Goal: Information Seeking & Learning: Compare options

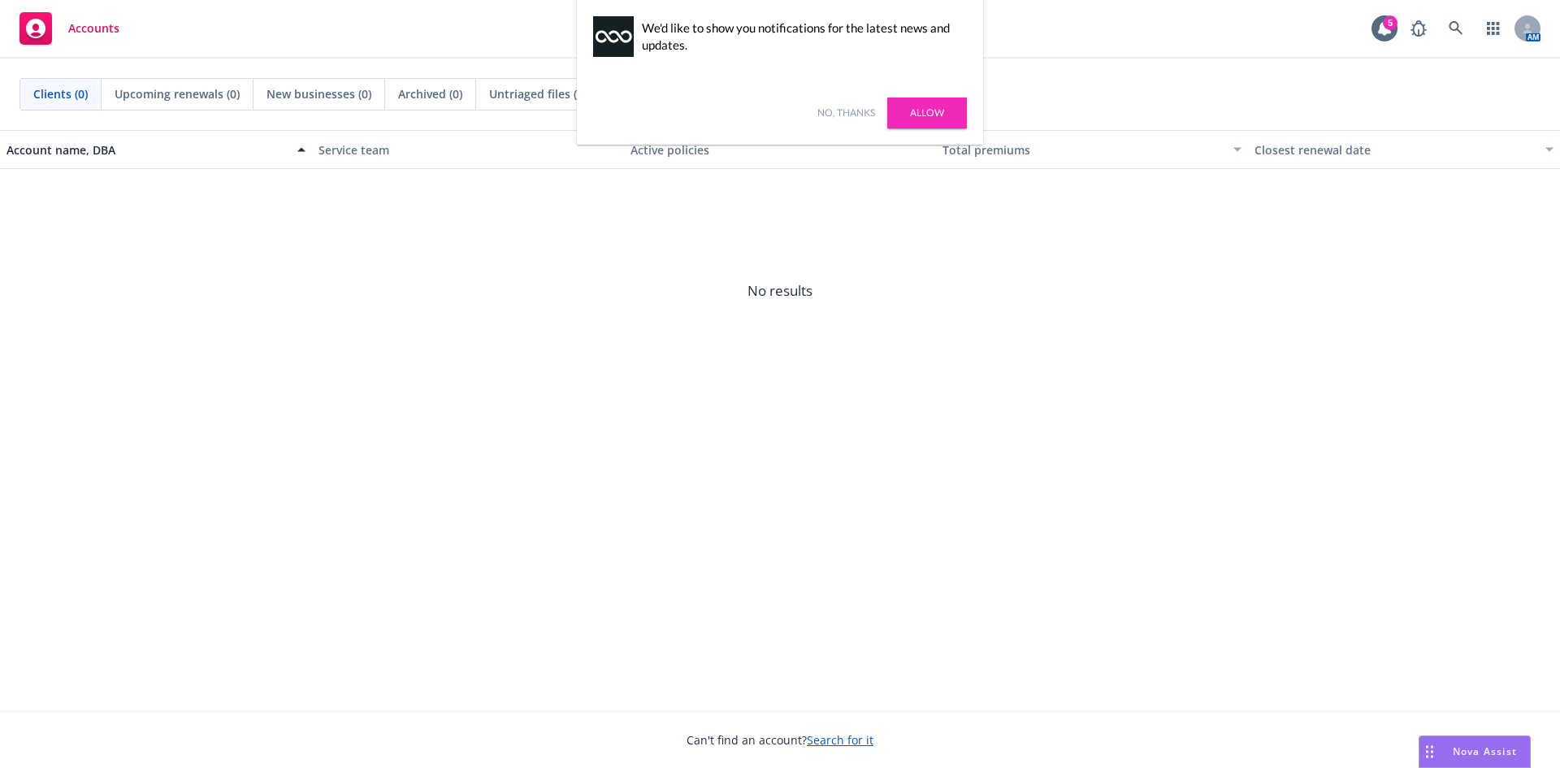
click at [917, 115] on link "Allow" at bounding box center [927, 113] width 80 height 31
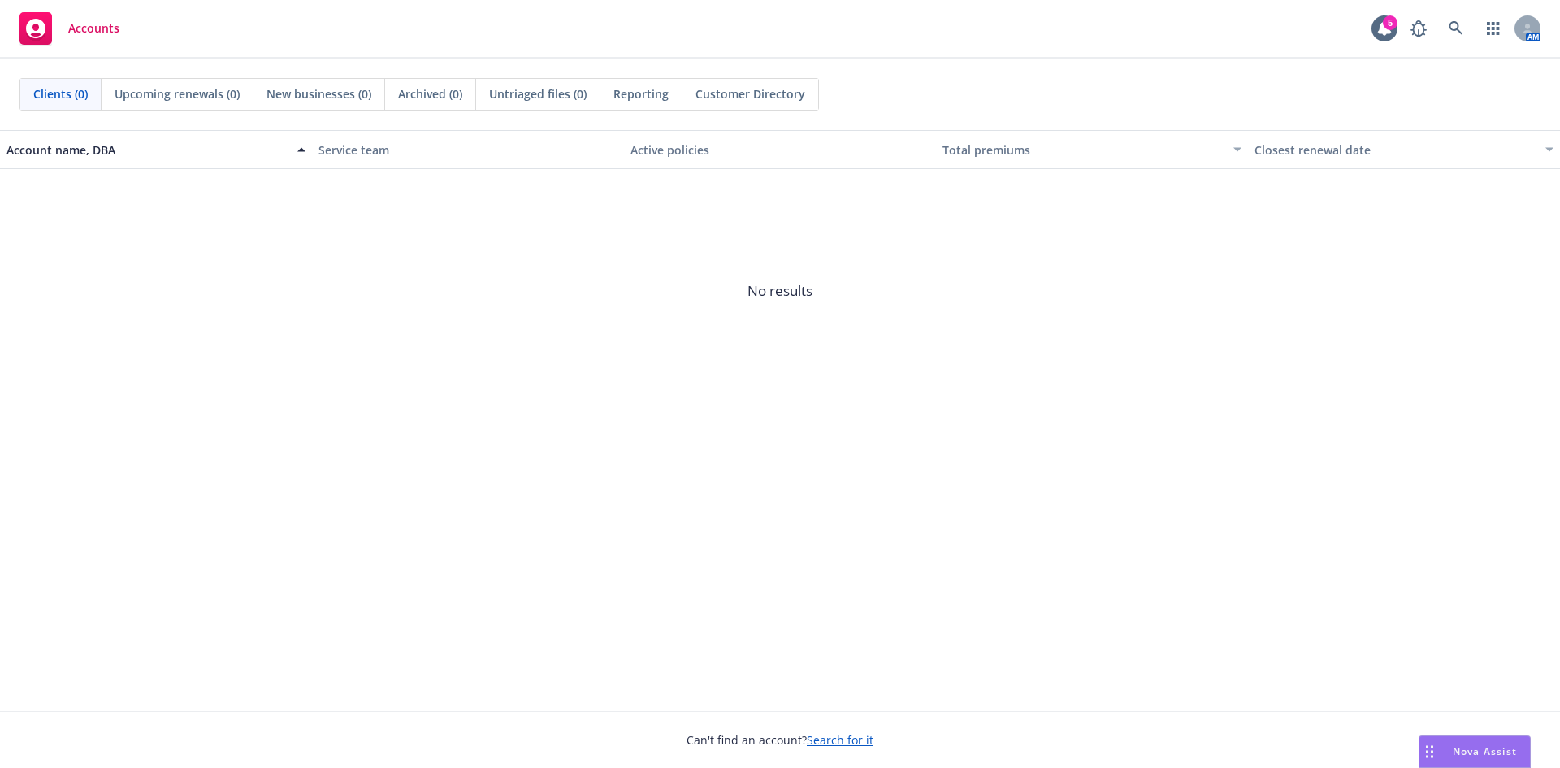
click at [607, 292] on span "No results" at bounding box center [780, 291] width 1560 height 244
click at [1459, 24] on icon at bounding box center [1456, 28] width 15 height 15
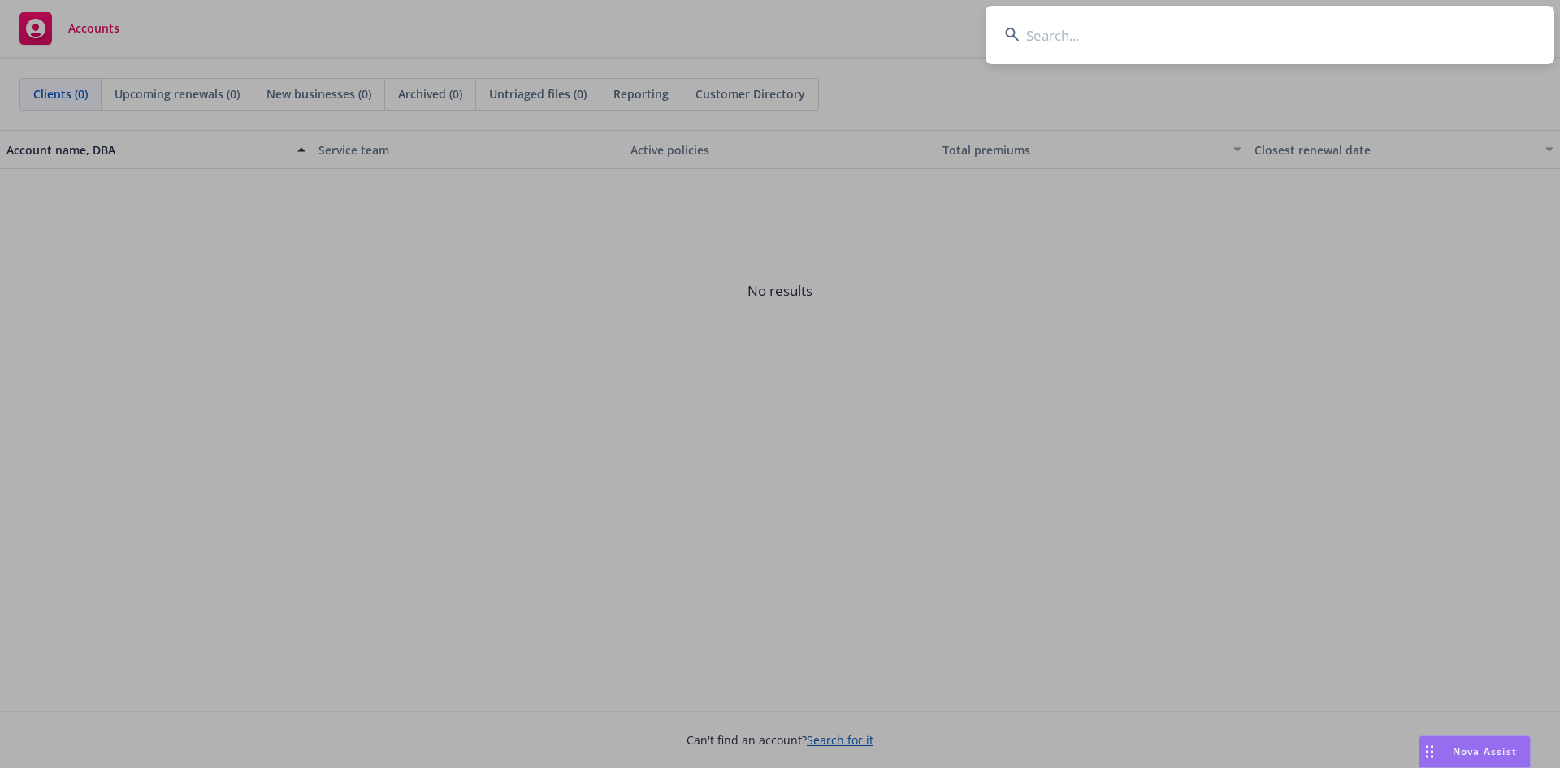
click at [1394, 34] on input at bounding box center [1270, 35] width 569 height 59
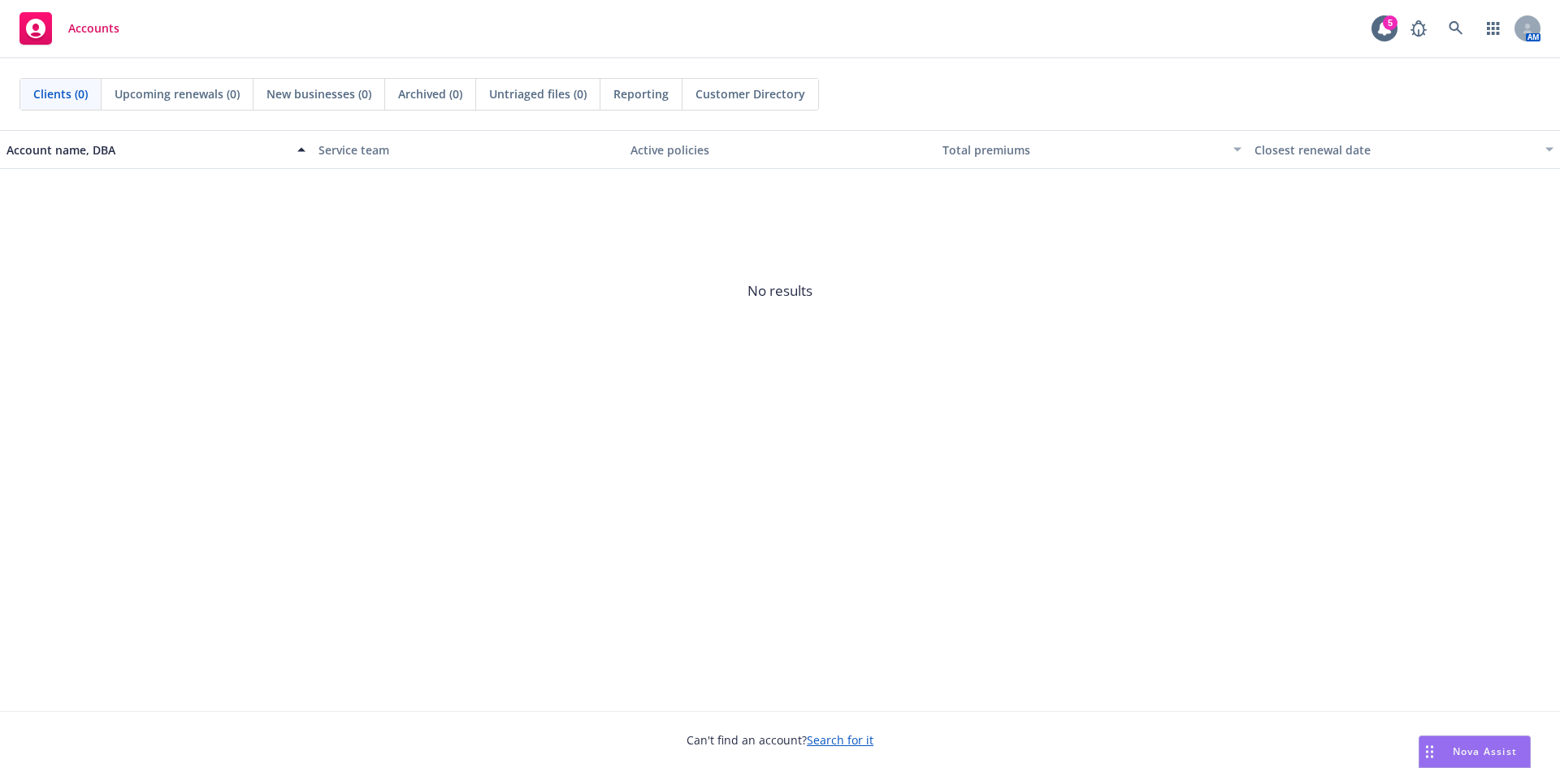
click at [67, 26] on div "Accounts" at bounding box center [70, 28] width 100 height 33
click at [411, 410] on span "No results" at bounding box center [780, 291] width 1560 height 244
click at [1468, 744] on span "Nova Assist" at bounding box center [1485, 751] width 64 height 14
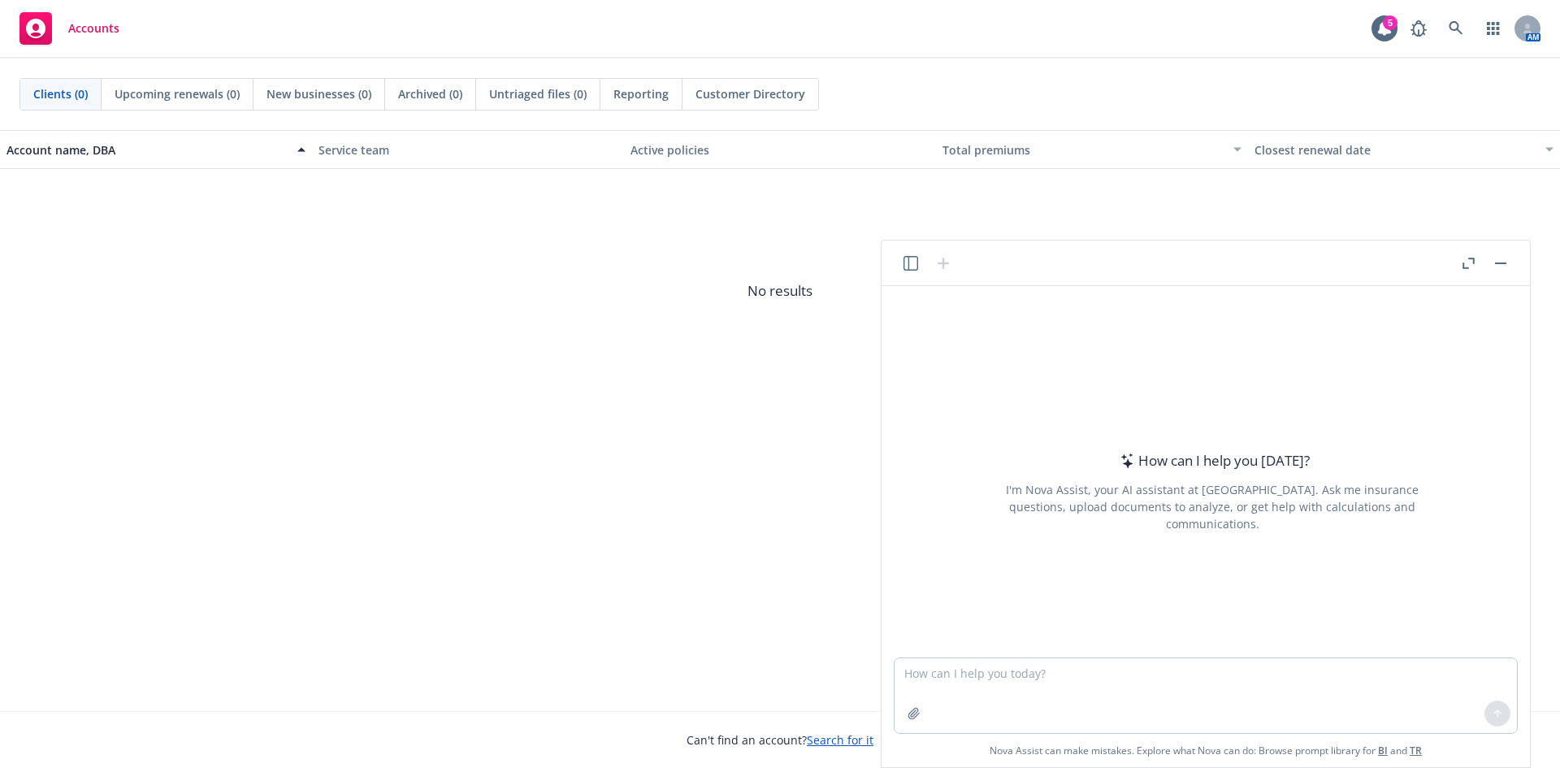
click at [1498, 259] on button "button" at bounding box center [1501, 264] width 20 height 20
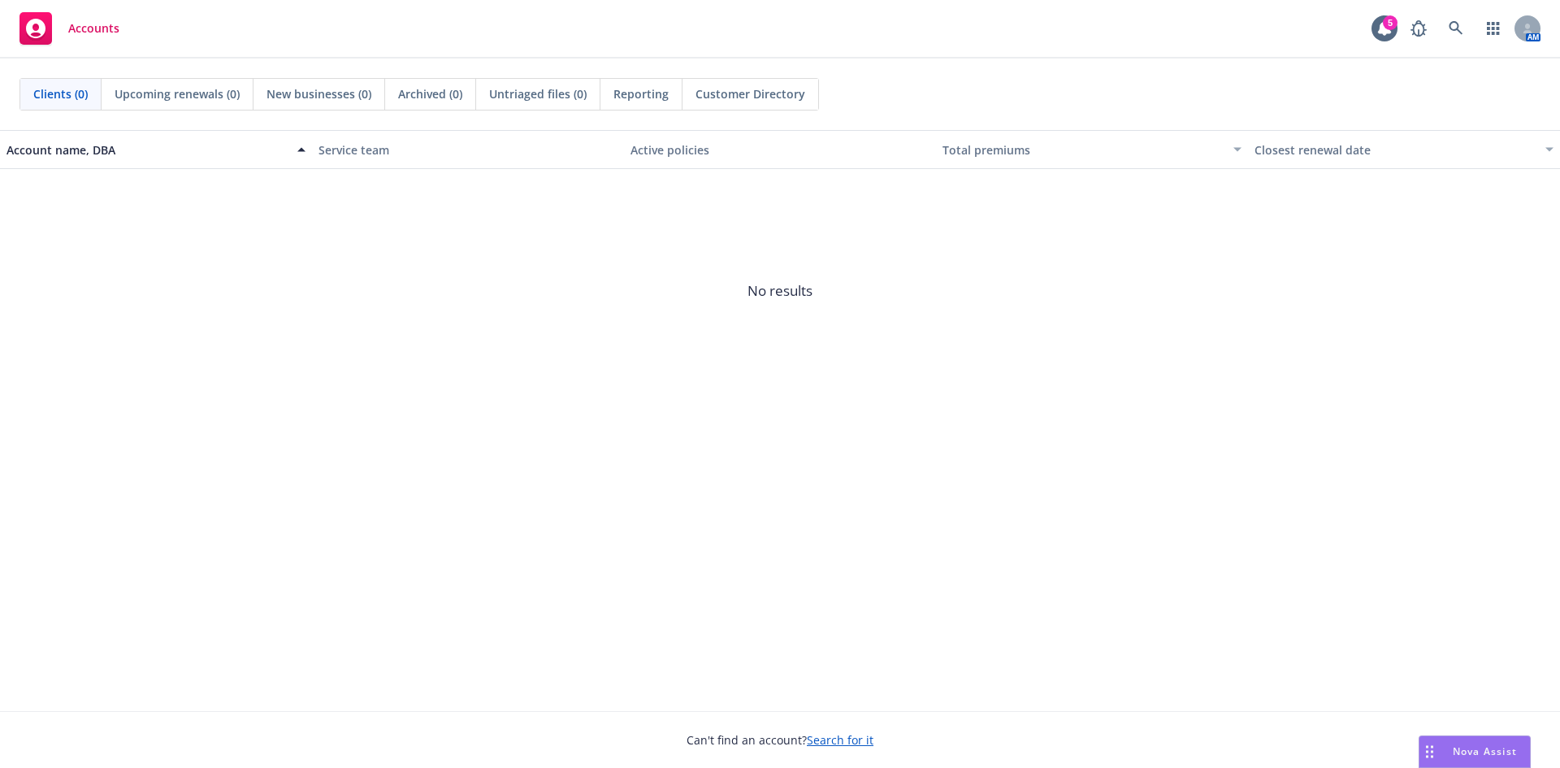
click at [1150, 279] on span "No results" at bounding box center [780, 291] width 1560 height 244
click at [79, 97] on span "Clients (0)" at bounding box center [60, 93] width 54 height 17
click at [94, 25] on span "Accounts" at bounding box center [93, 28] width 51 height 13
click at [1445, 33] on link at bounding box center [1456, 28] width 33 height 33
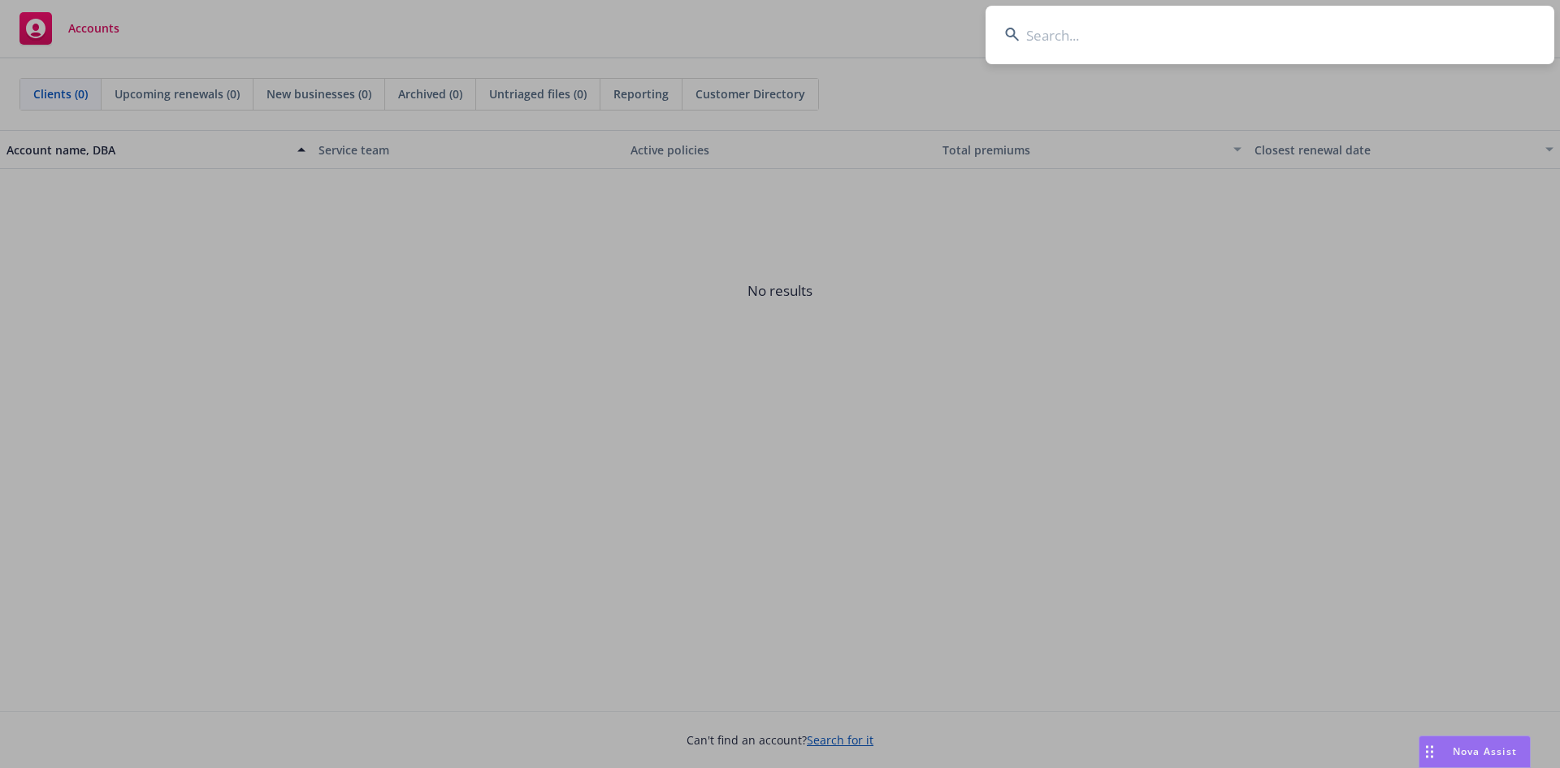
click at [1069, 34] on input at bounding box center [1270, 35] width 569 height 59
click at [1124, 37] on input at bounding box center [1270, 35] width 569 height 59
paste input "Pangenera LLC"
type input "Pangenera"
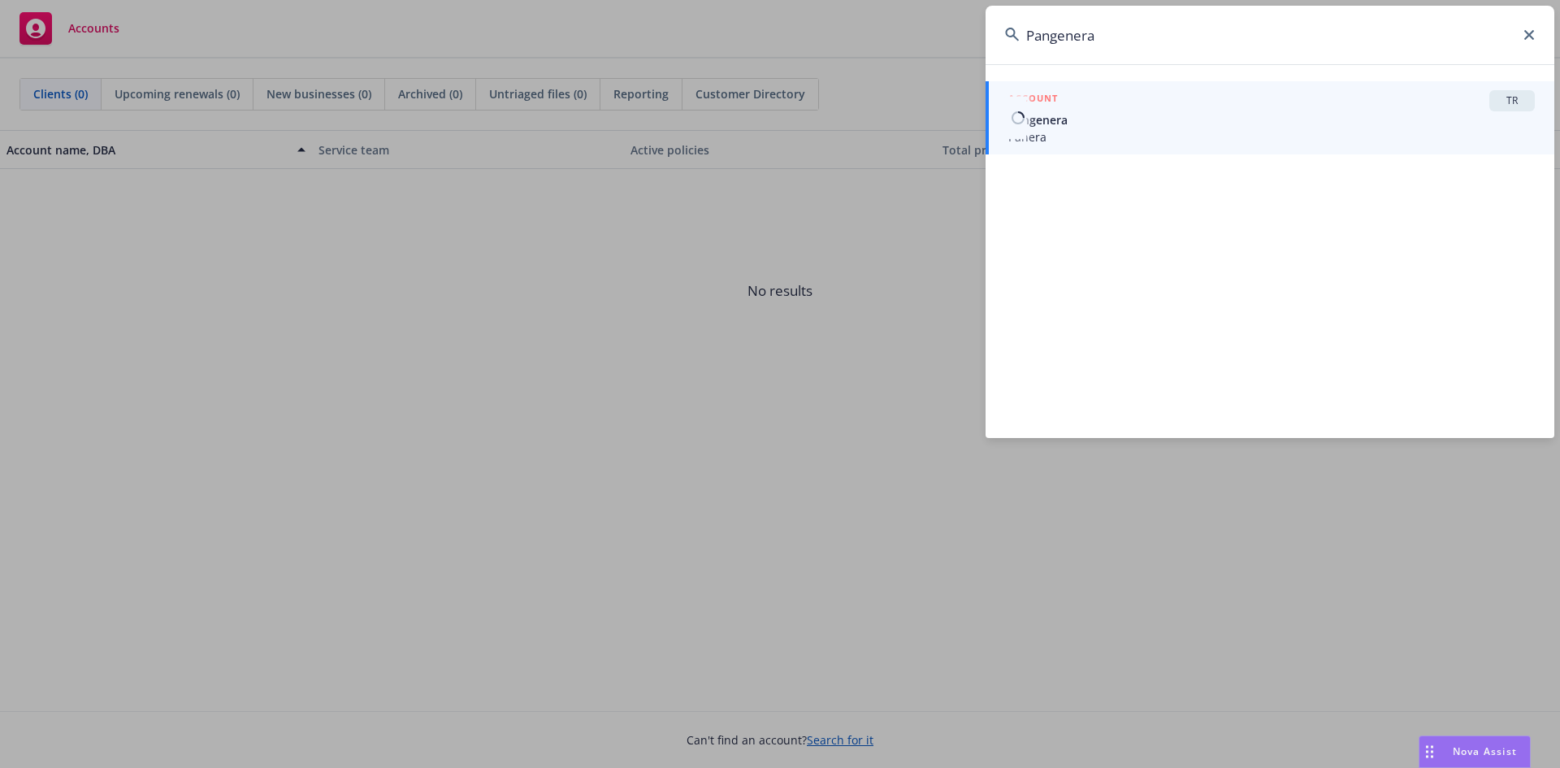
click at [1136, 119] on span "Pangenera" at bounding box center [1271, 119] width 527 height 17
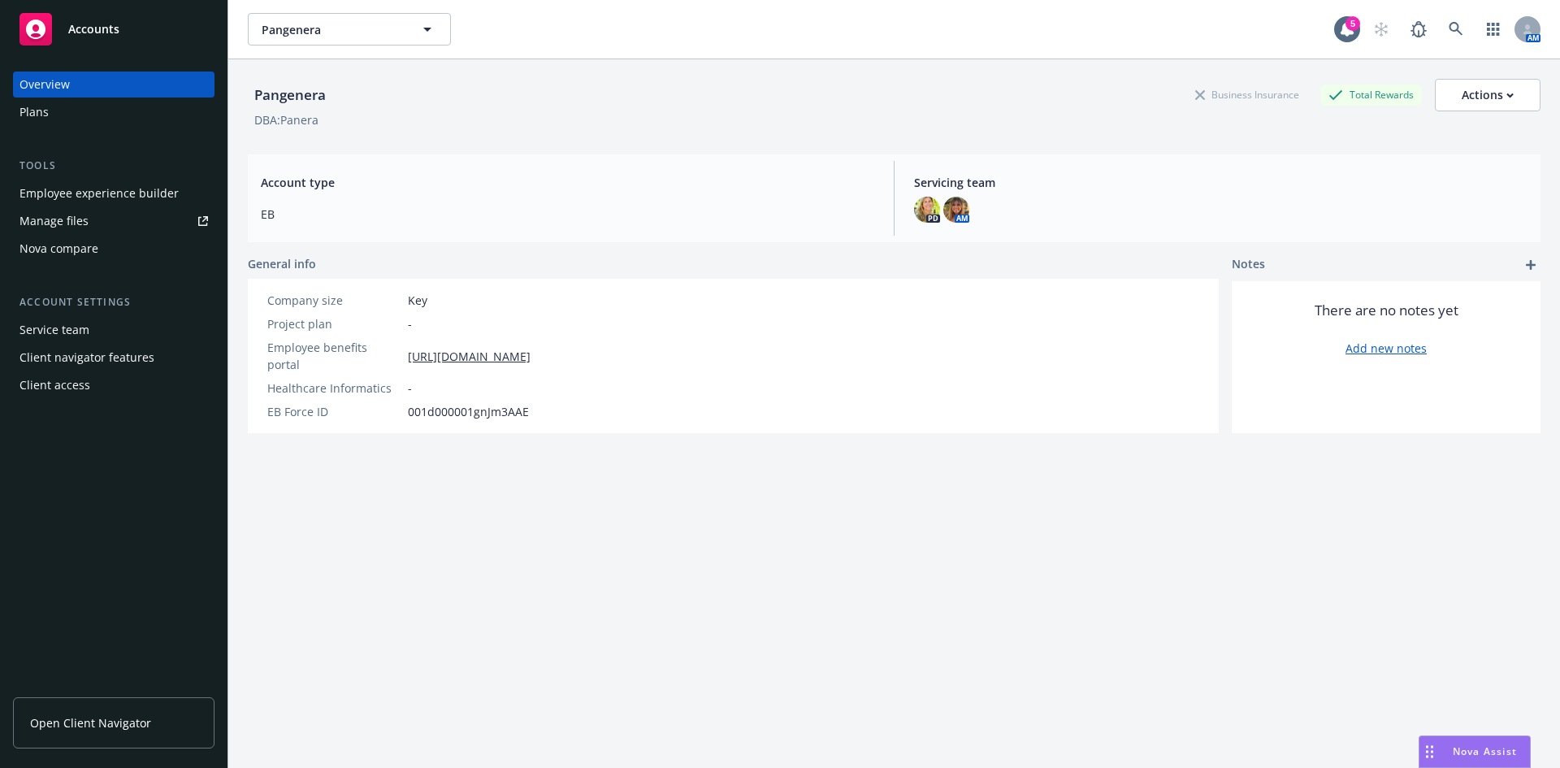
click at [80, 249] on div "Nova compare" at bounding box center [59, 249] width 79 height 26
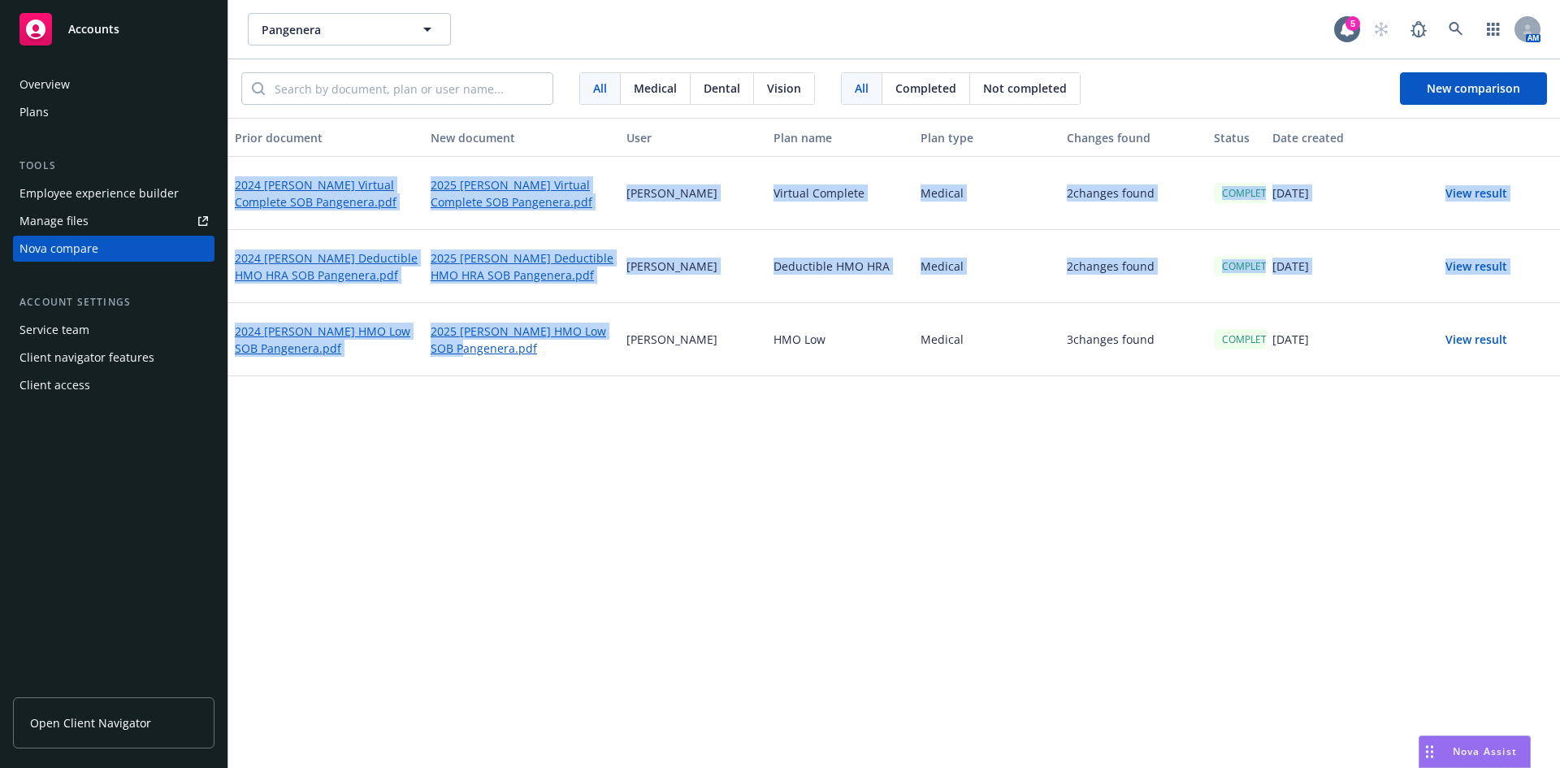
drag, startPoint x: 482, startPoint y: 481, endPoint x: 346, endPoint y: 109, distance: 396.1
click at [346, 109] on div "All Medical Dental Vision All Completed Not completed New comparison Prior docu…" at bounding box center [894, 413] width 1332 height 709
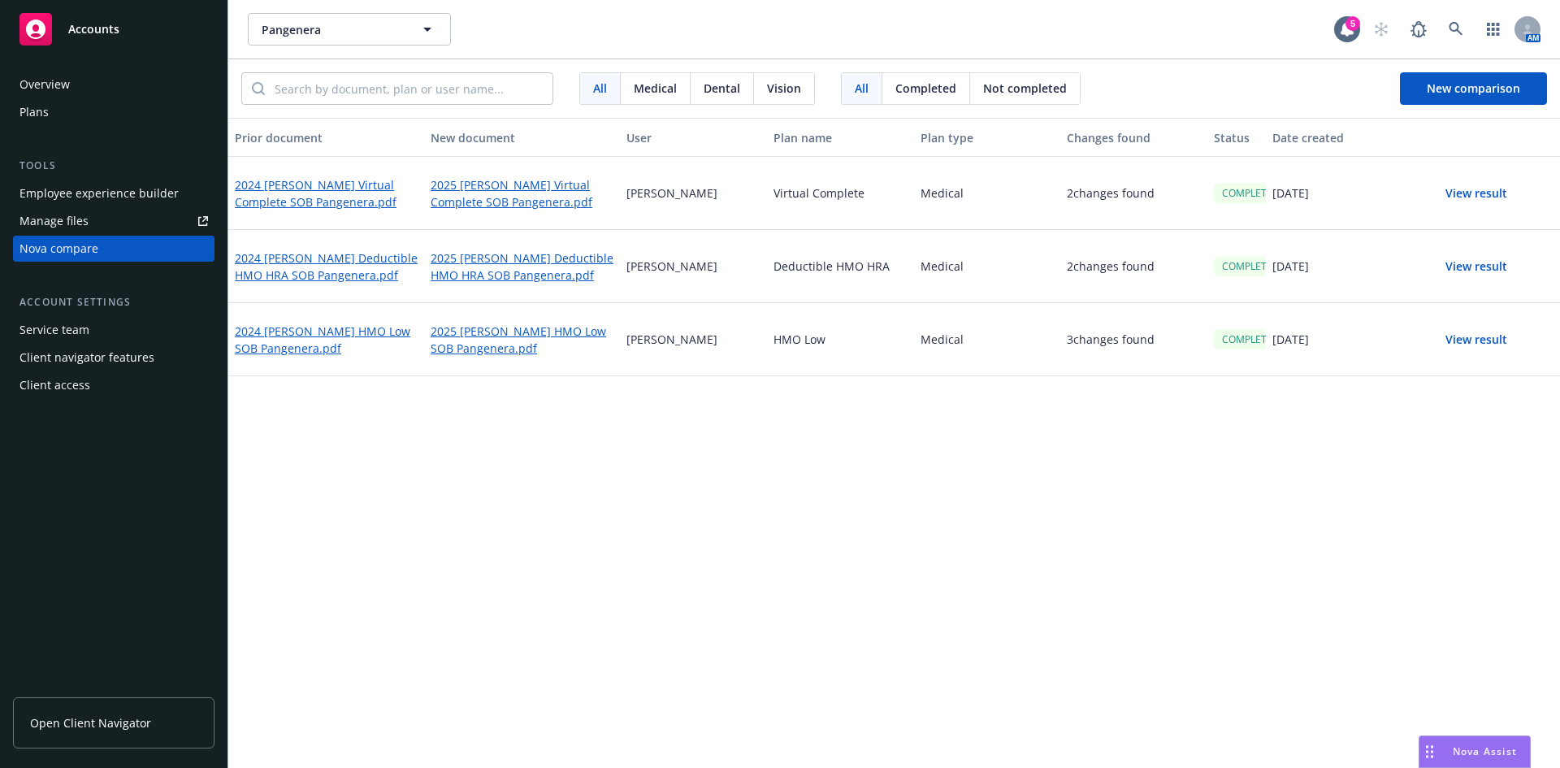
click at [724, 595] on div "Prior document New document User Plan name Plan type Changes found Status Date …" at bounding box center [894, 443] width 1332 height 650
click at [442, 86] on input "search" at bounding box center [409, 88] width 288 height 31
click at [452, 461] on div "Prior document New document User Plan name Plan type Changes found Status Date …" at bounding box center [894, 443] width 1332 height 650
click at [1484, 104] on button "New comparison" at bounding box center [1473, 88] width 147 height 33
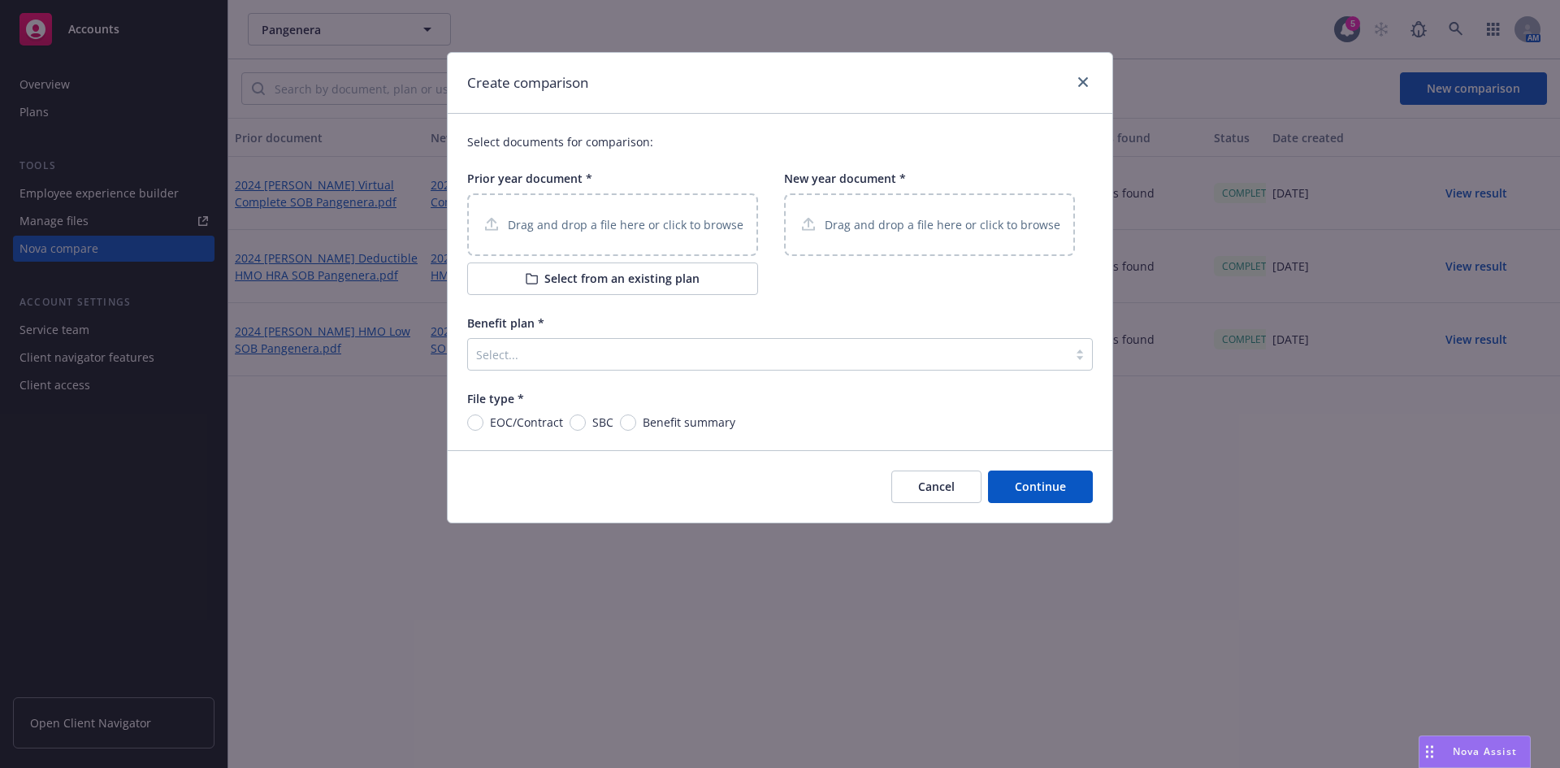
click at [619, 230] on p "Drag and drop a file here or click to browse" at bounding box center [626, 224] width 236 height 17
click at [622, 220] on p "Drag and drop a file here or click to browse" at bounding box center [626, 224] width 236 height 17
click at [909, 227] on p "Drag and drop a file here or click to browse" at bounding box center [943, 224] width 236 height 17
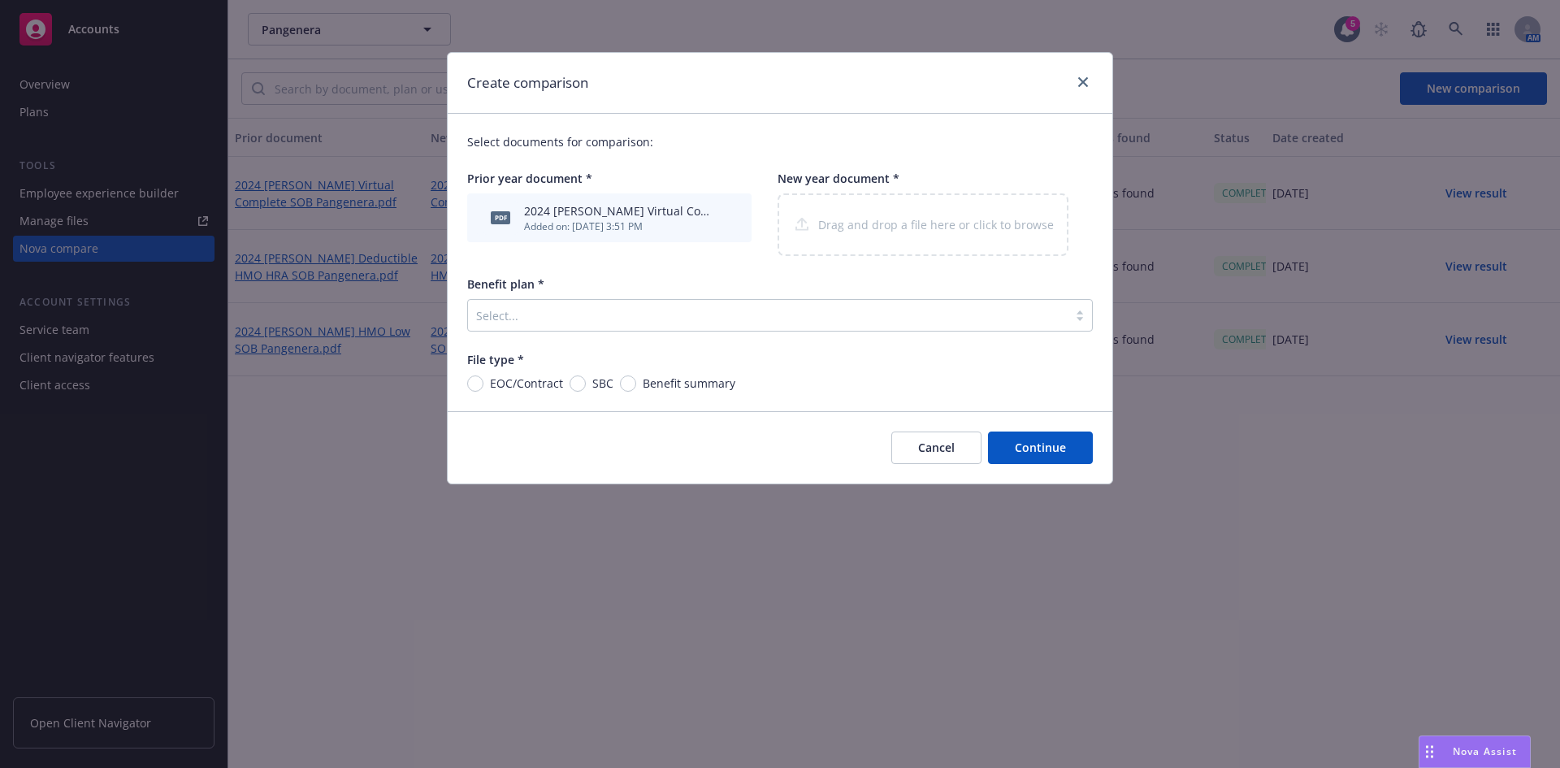
click at [576, 322] on div at bounding box center [767, 316] width 583 height 20
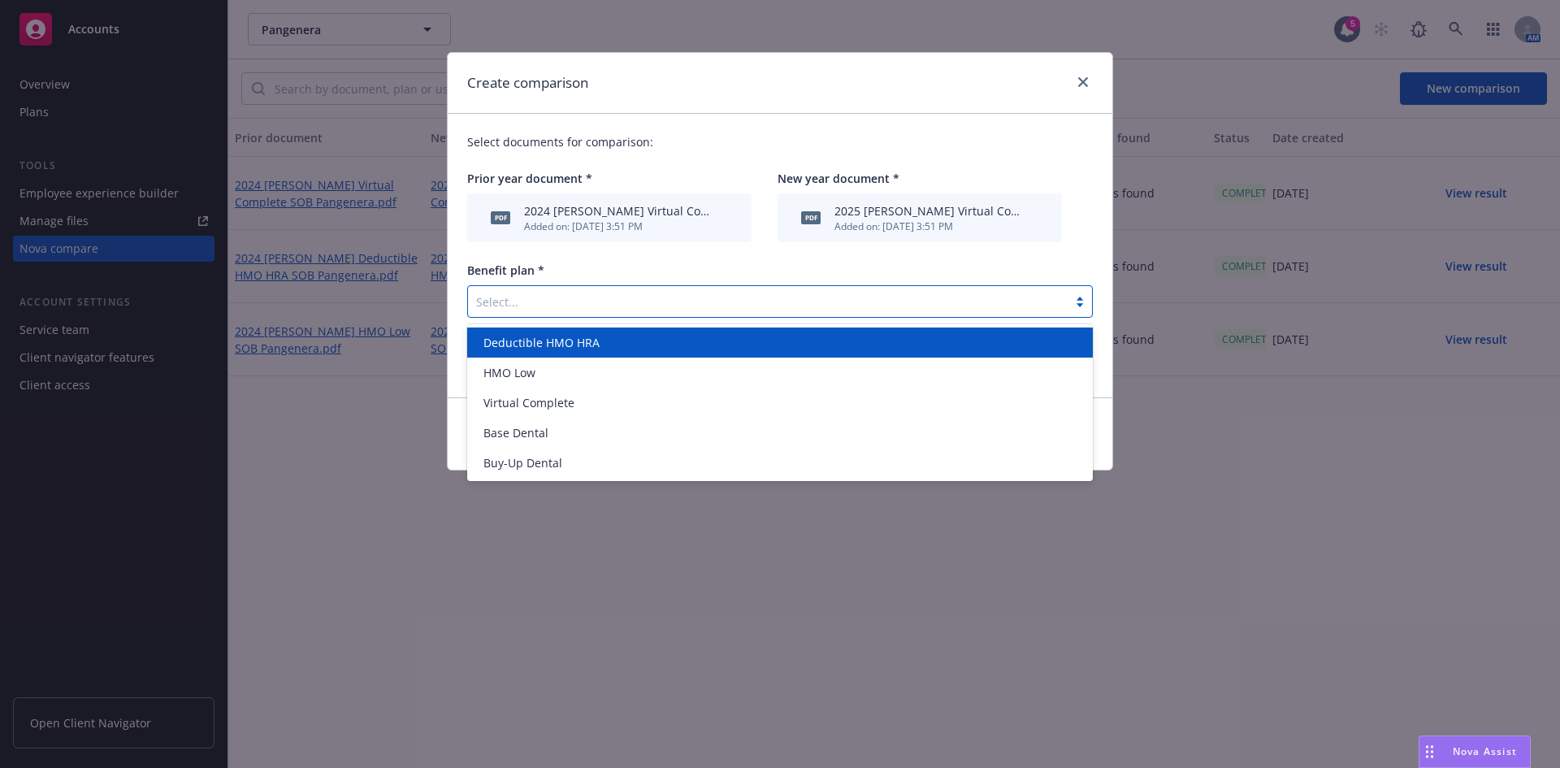
click at [564, 301] on div at bounding box center [767, 302] width 583 height 20
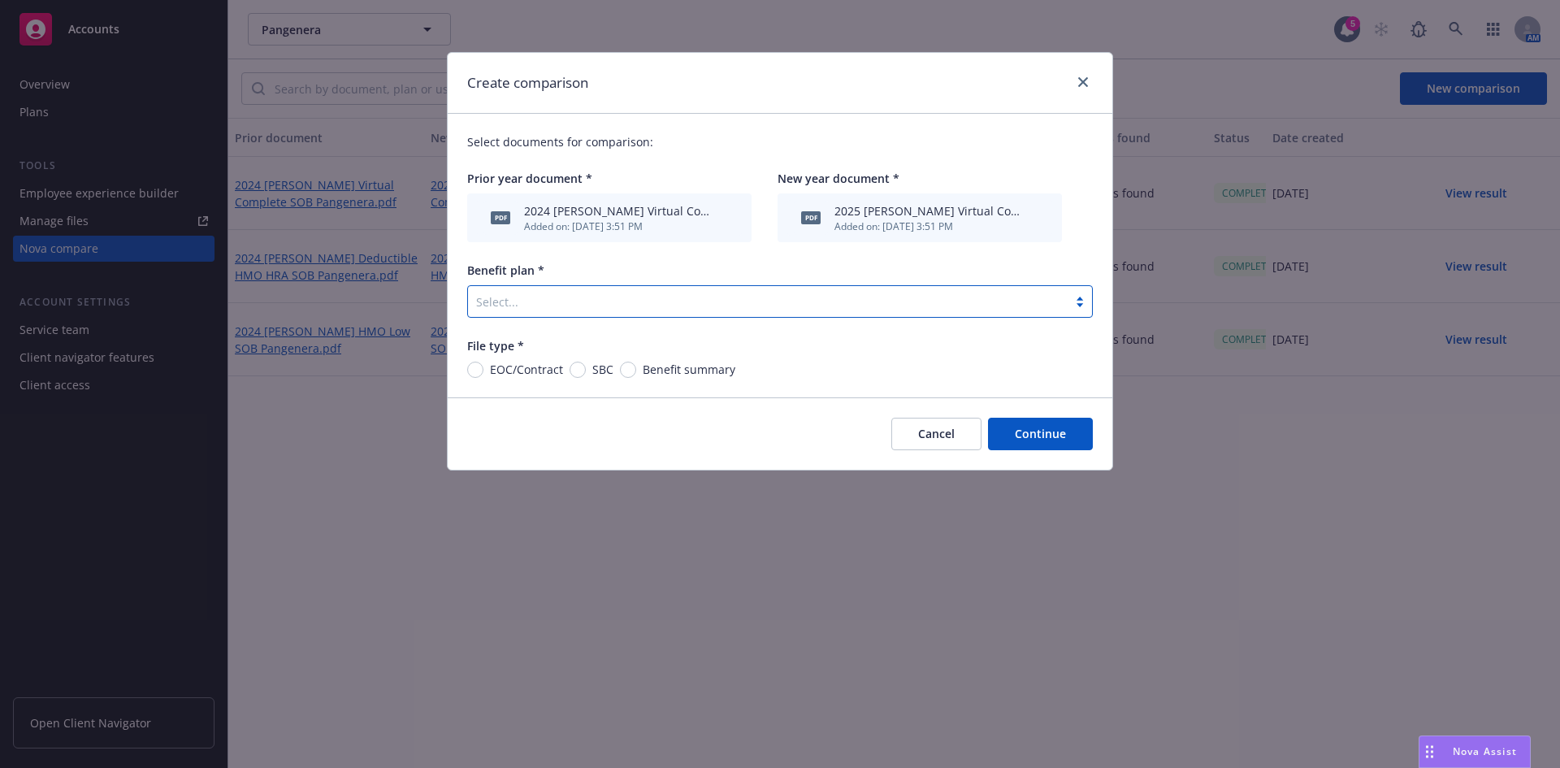
click at [564, 314] on div "Select..." at bounding box center [768, 301] width 600 height 26
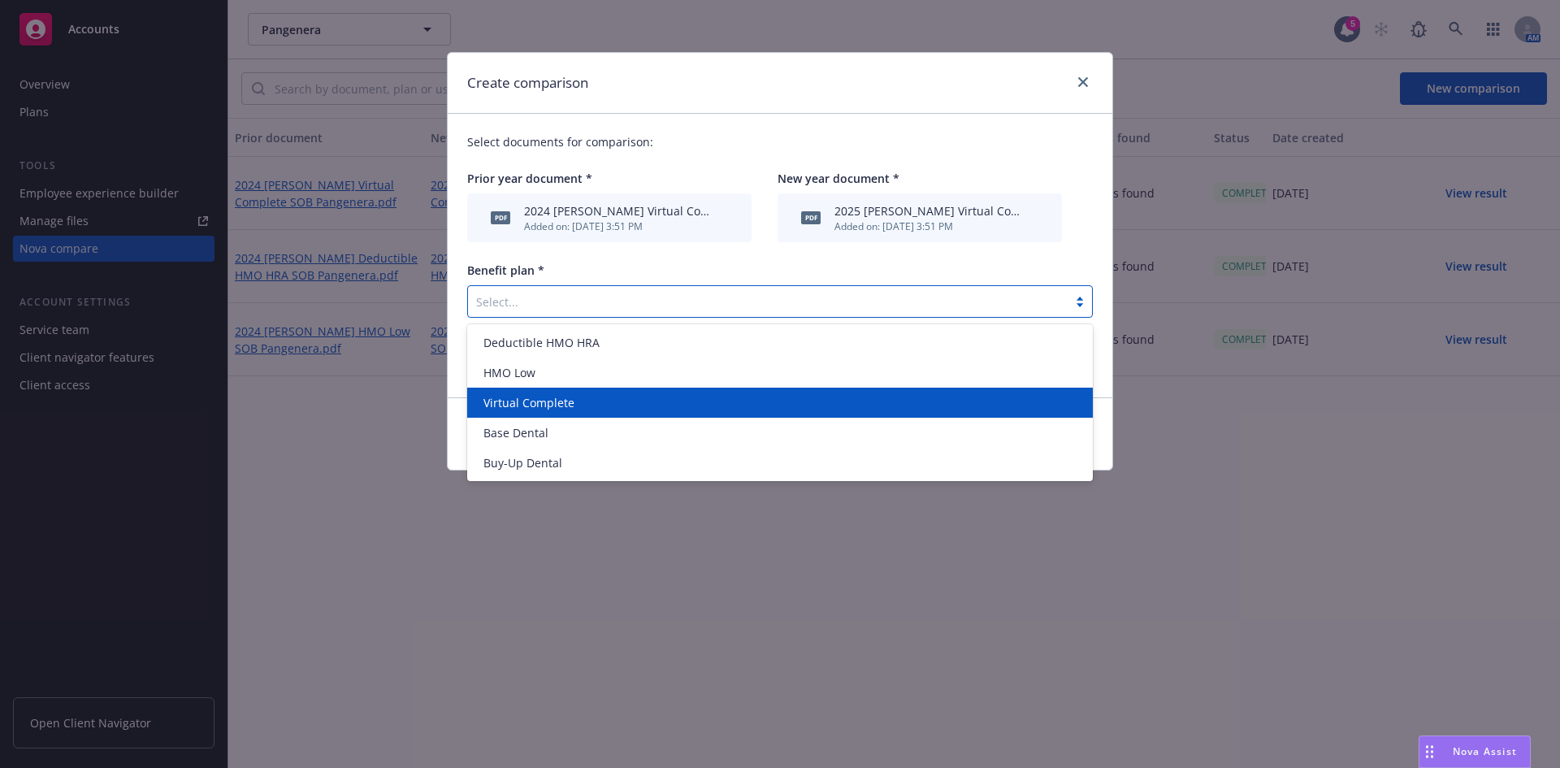
click at [575, 397] on div "Virtual Complete" at bounding box center [780, 402] width 606 height 17
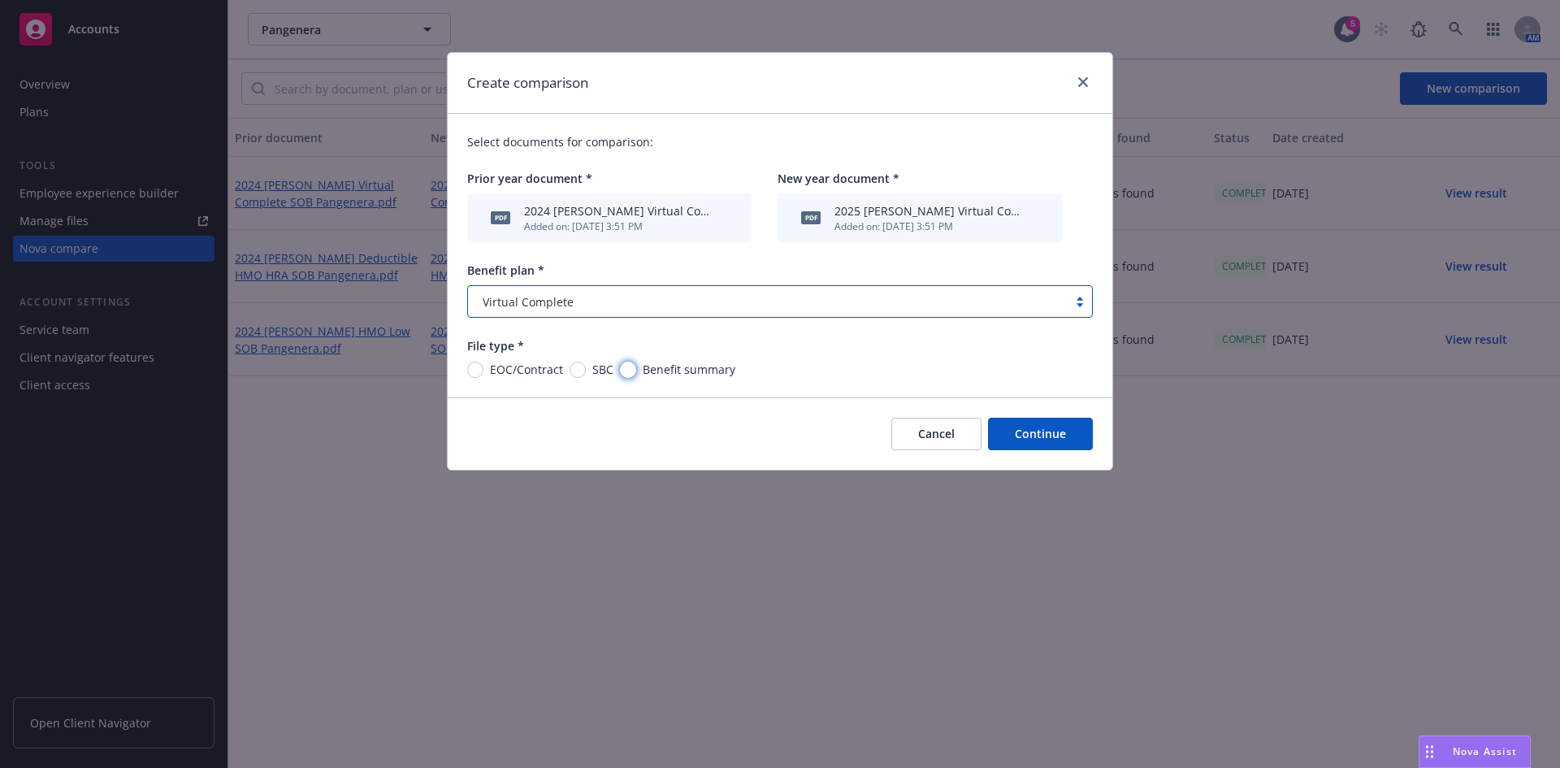
click at [626, 370] on input "Benefit summary" at bounding box center [628, 370] width 16 height 16
radio input "true"
click at [1044, 437] on button "Continue" at bounding box center [1040, 434] width 105 height 33
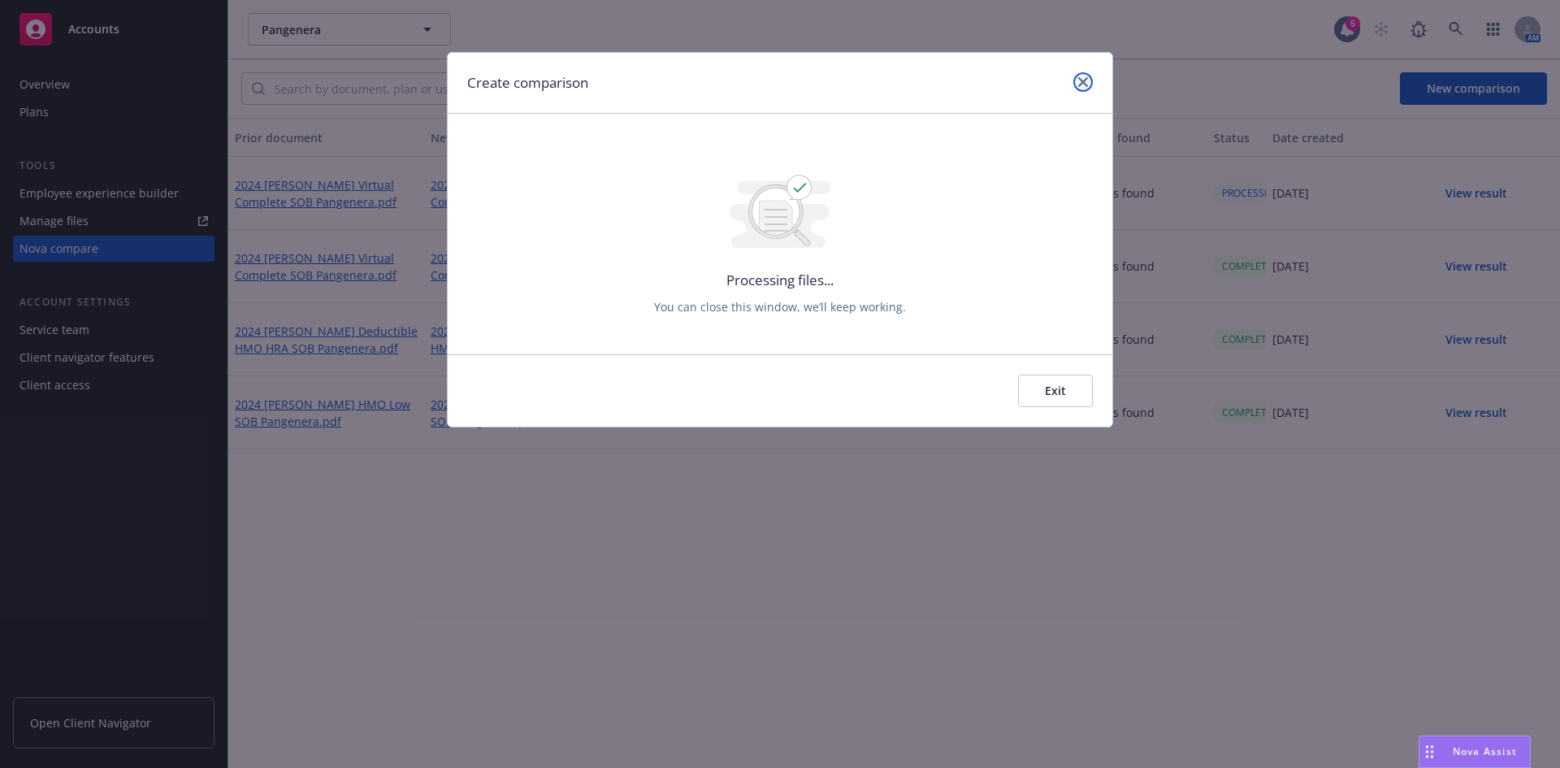
click at [1083, 86] on icon "close" at bounding box center [1083, 82] width 10 height 10
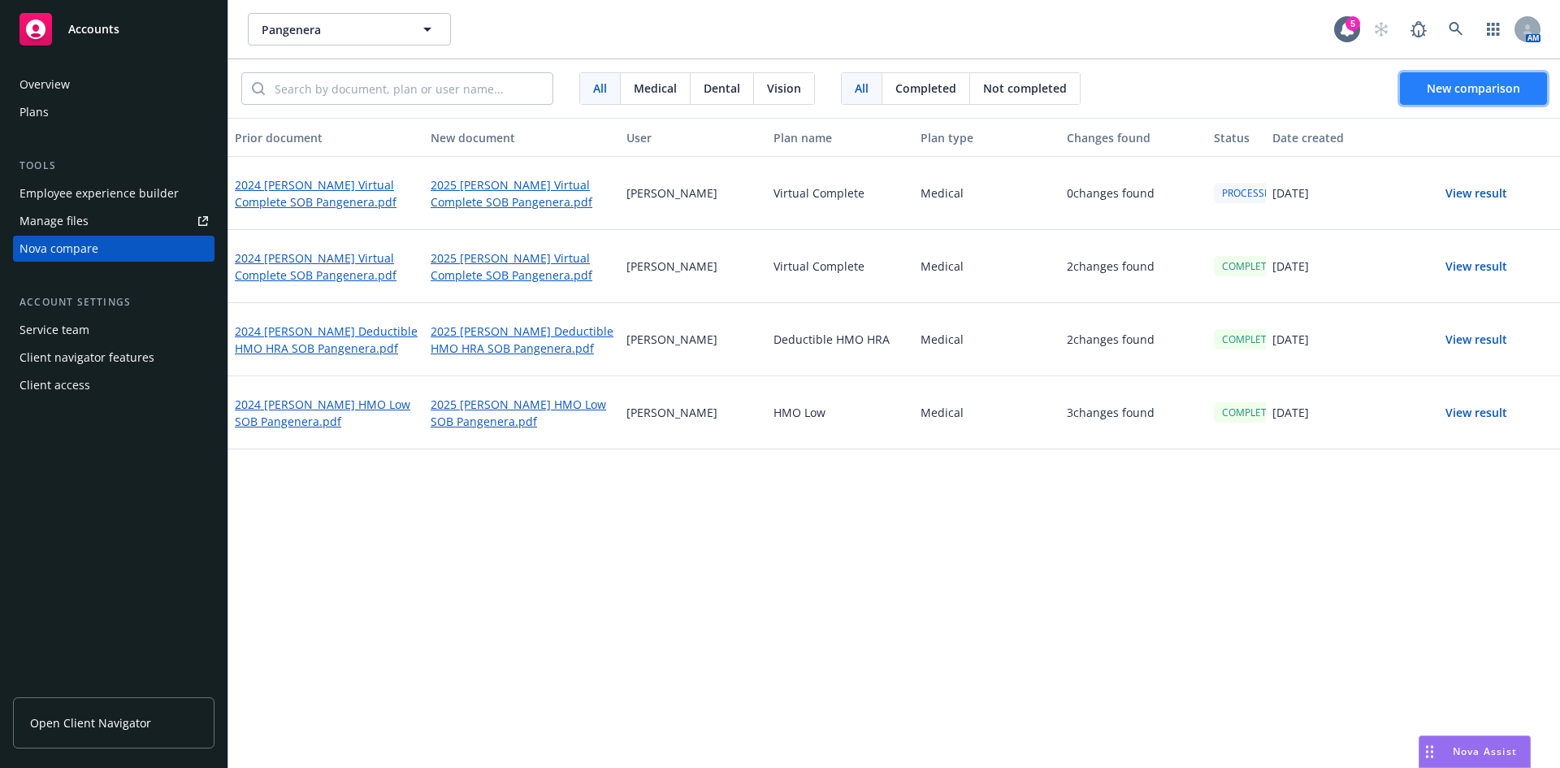
click at [1450, 92] on span "New comparison" at bounding box center [1473, 87] width 93 height 15
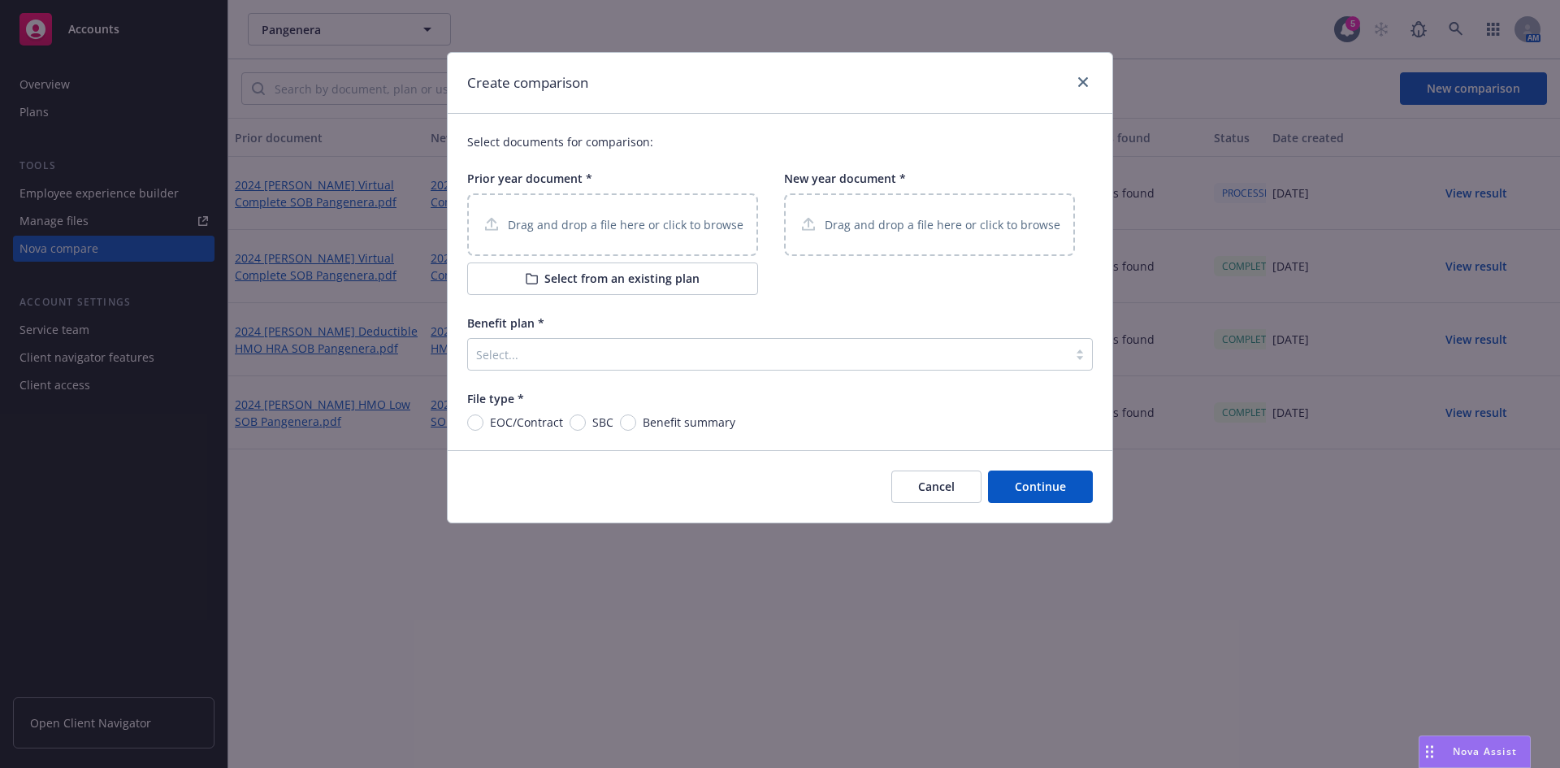
click at [617, 233] on p "Drag and drop a file here or click to browse" at bounding box center [626, 224] width 236 height 17
drag, startPoint x: 617, startPoint y: 233, endPoint x: 1082, endPoint y: 27, distance: 508.6
click at [1082, 27] on div "Create comparison Select documents for comparison: Prior year document * Drag a…" at bounding box center [780, 384] width 1560 height 768
click at [1083, 80] on icon "close" at bounding box center [1083, 82] width 10 height 10
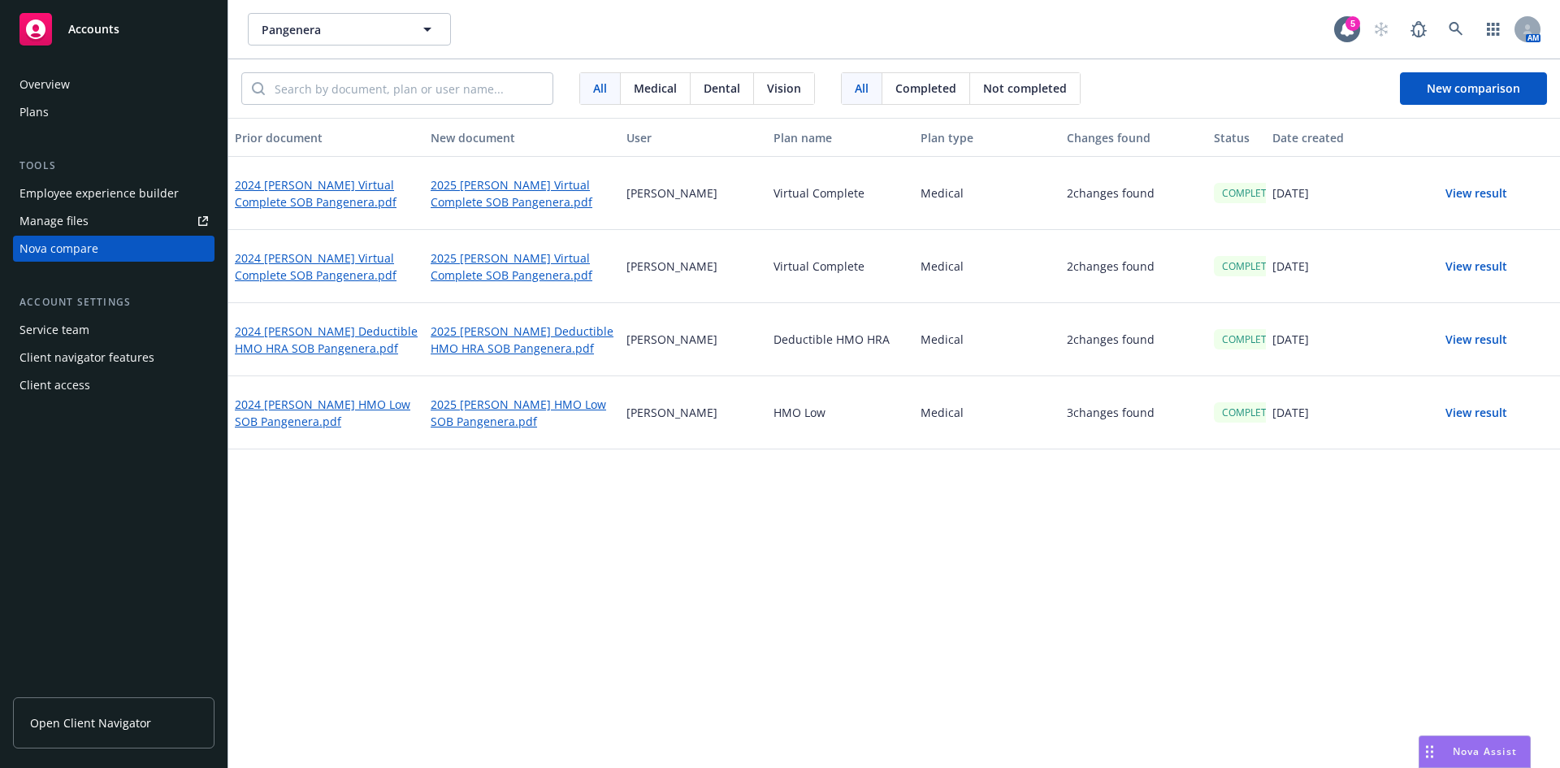
click at [1498, 191] on button "View result" at bounding box center [1477, 193] width 114 height 33
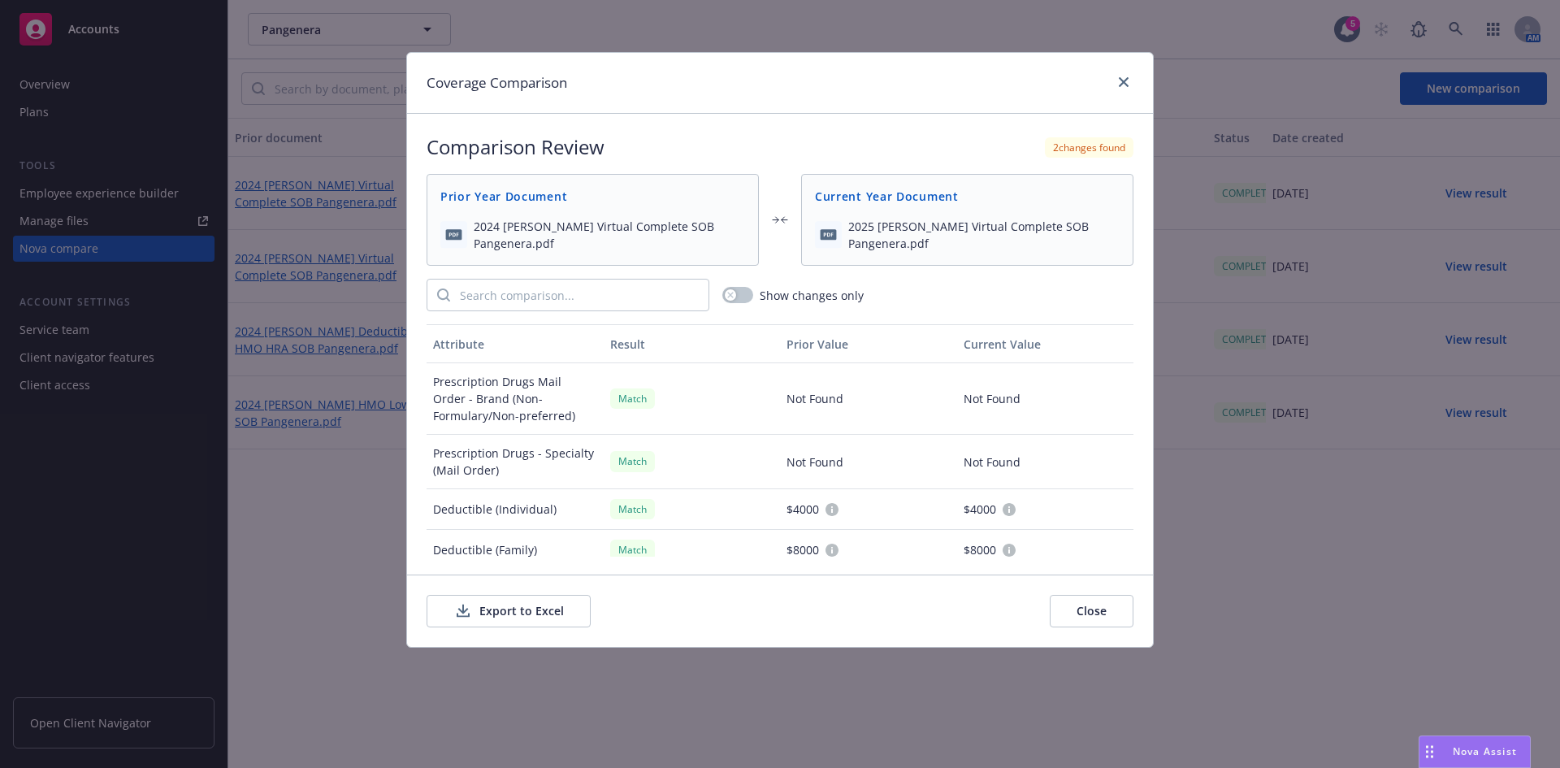
click at [516, 614] on button "Export to Excel" at bounding box center [509, 611] width 164 height 33
click at [1125, 76] on link "close" at bounding box center [1124, 82] width 20 height 20
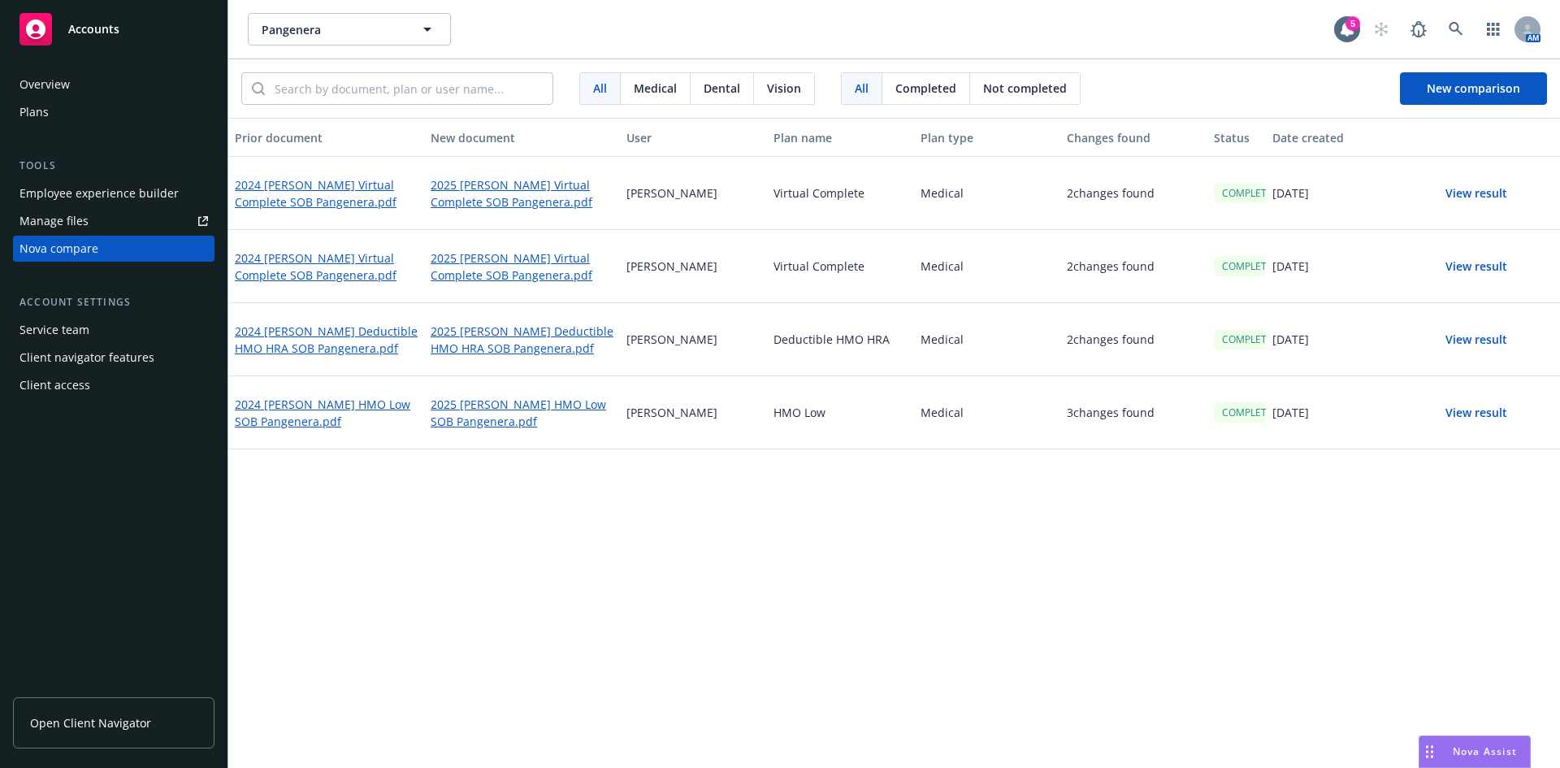
click at [561, 585] on div "Prior document New document User Plan name Plan type Changes found Status Date …" at bounding box center [894, 443] width 1332 height 650
